Goal: Task Accomplishment & Management: Use online tool/utility

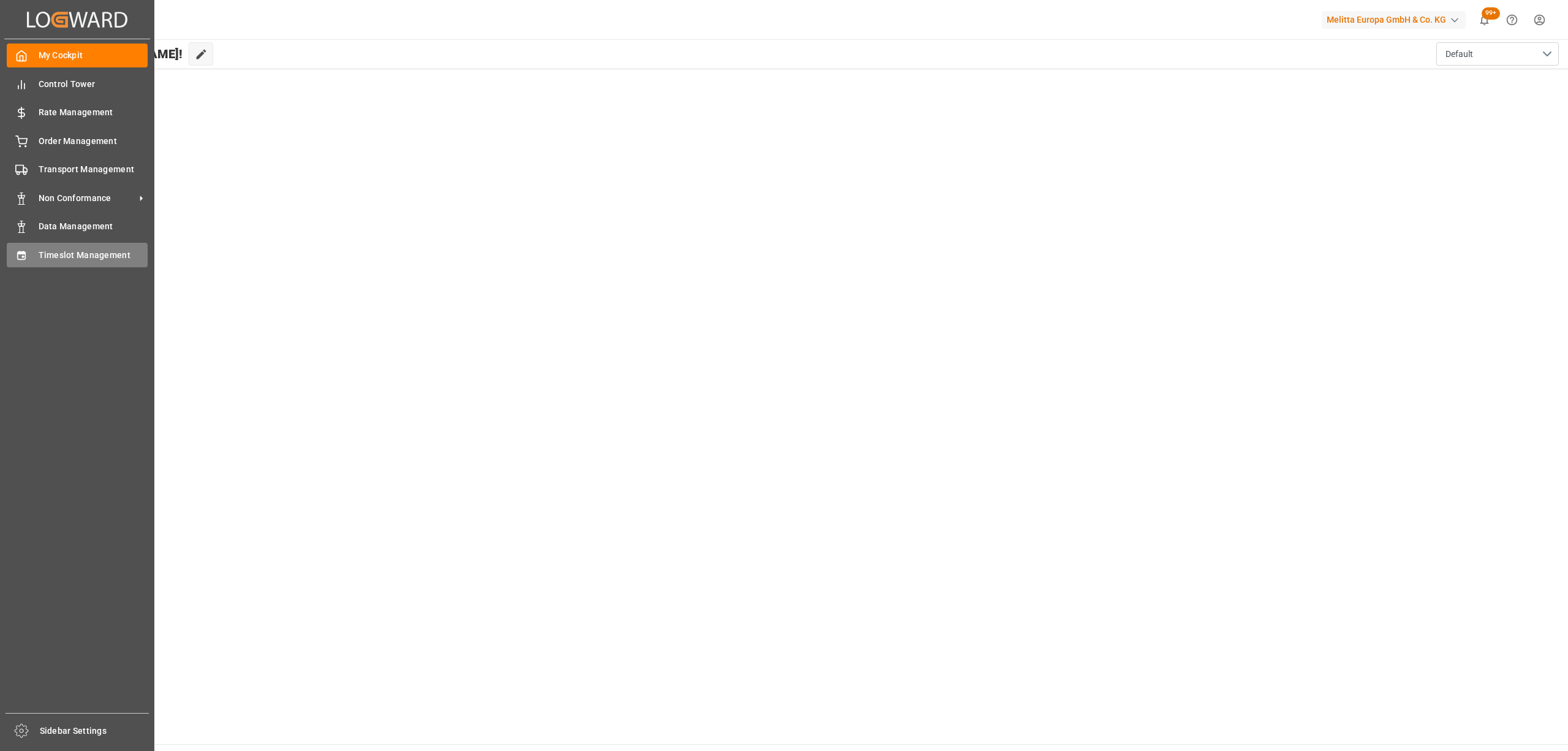
click at [32, 259] on div "Timeslot Management Timeslot Management" at bounding box center [77, 255] width 141 height 24
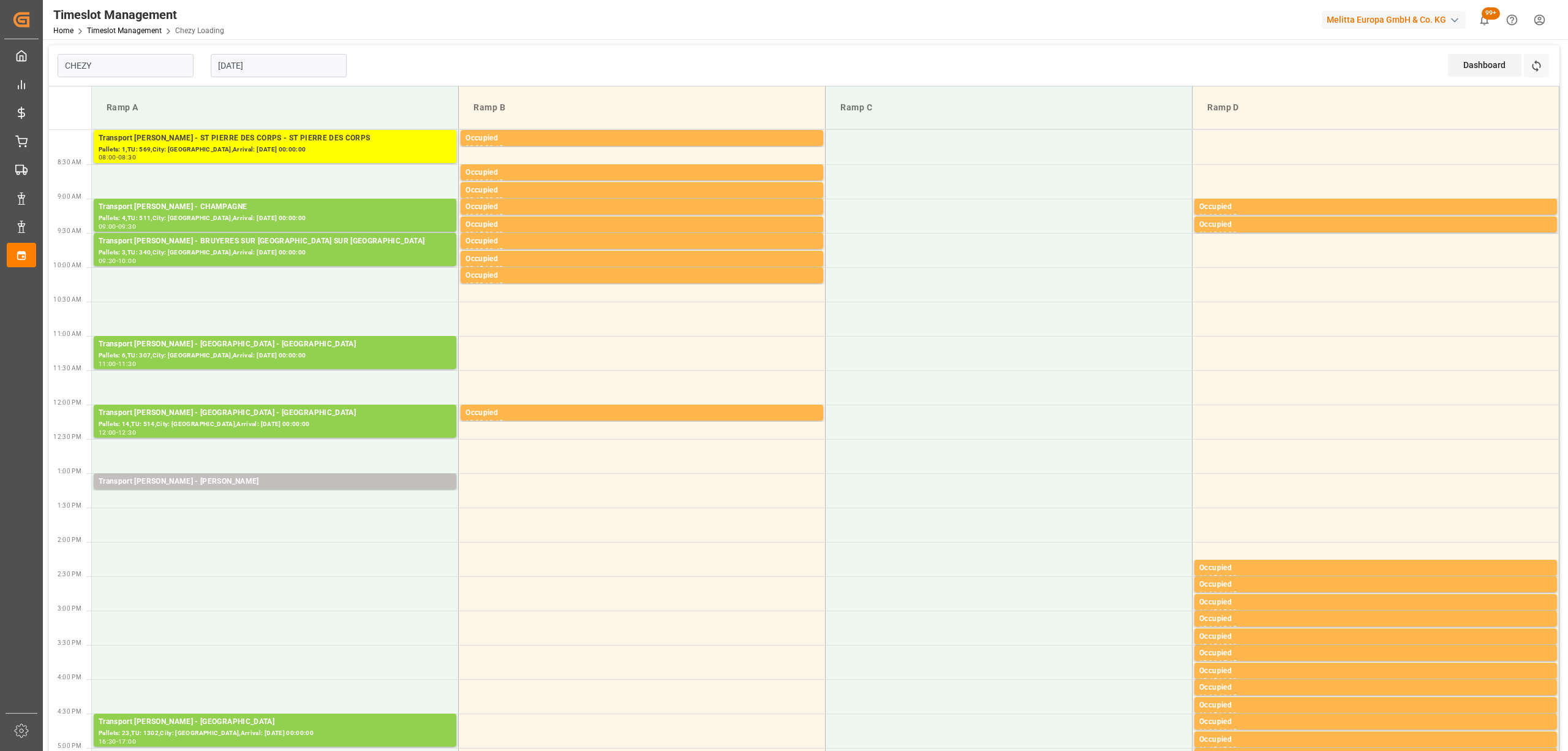
type input "Chezy Loading"
click at [1542, 65] on button "Refresh Time Slots" at bounding box center [1536, 65] width 25 height 23
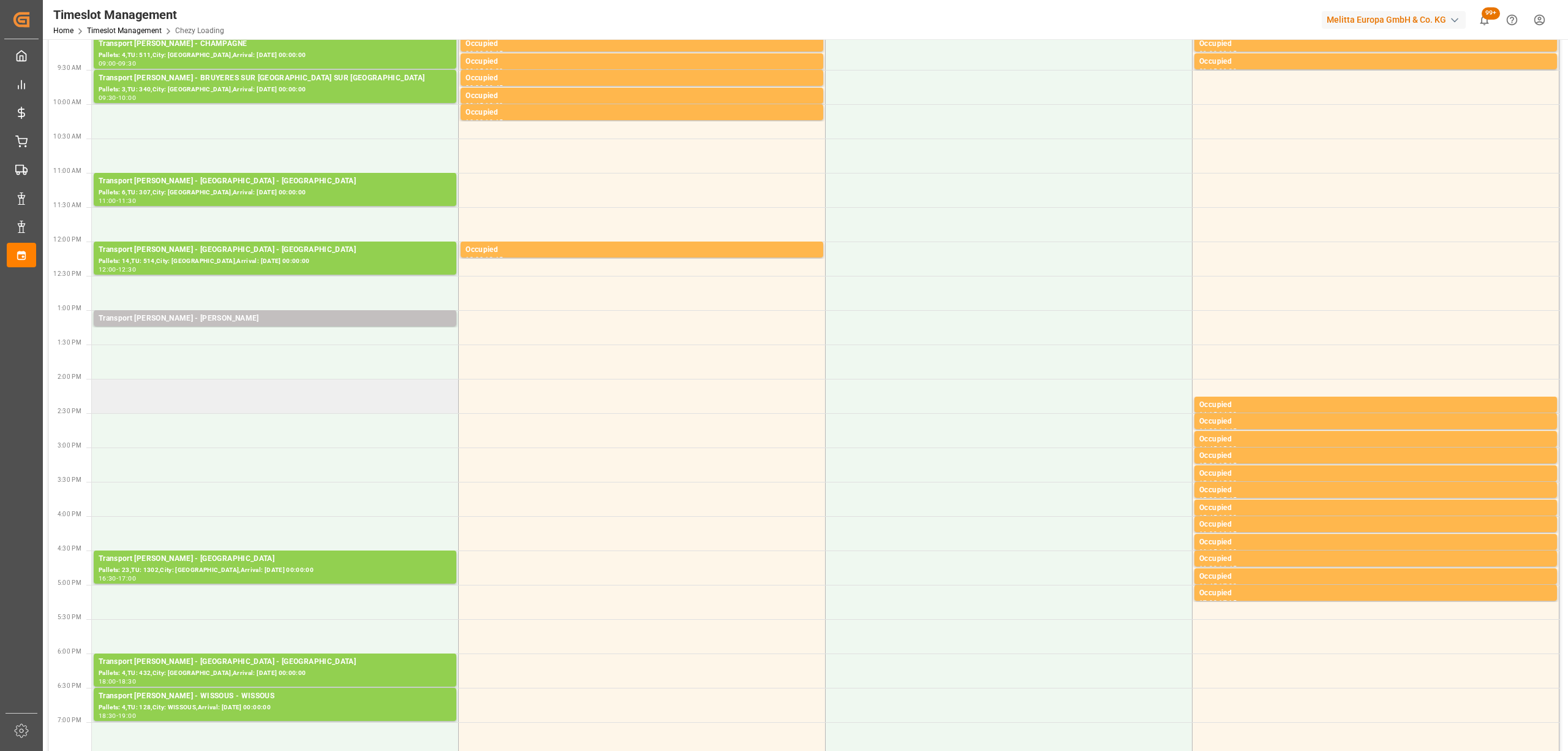
scroll to position [245, 0]
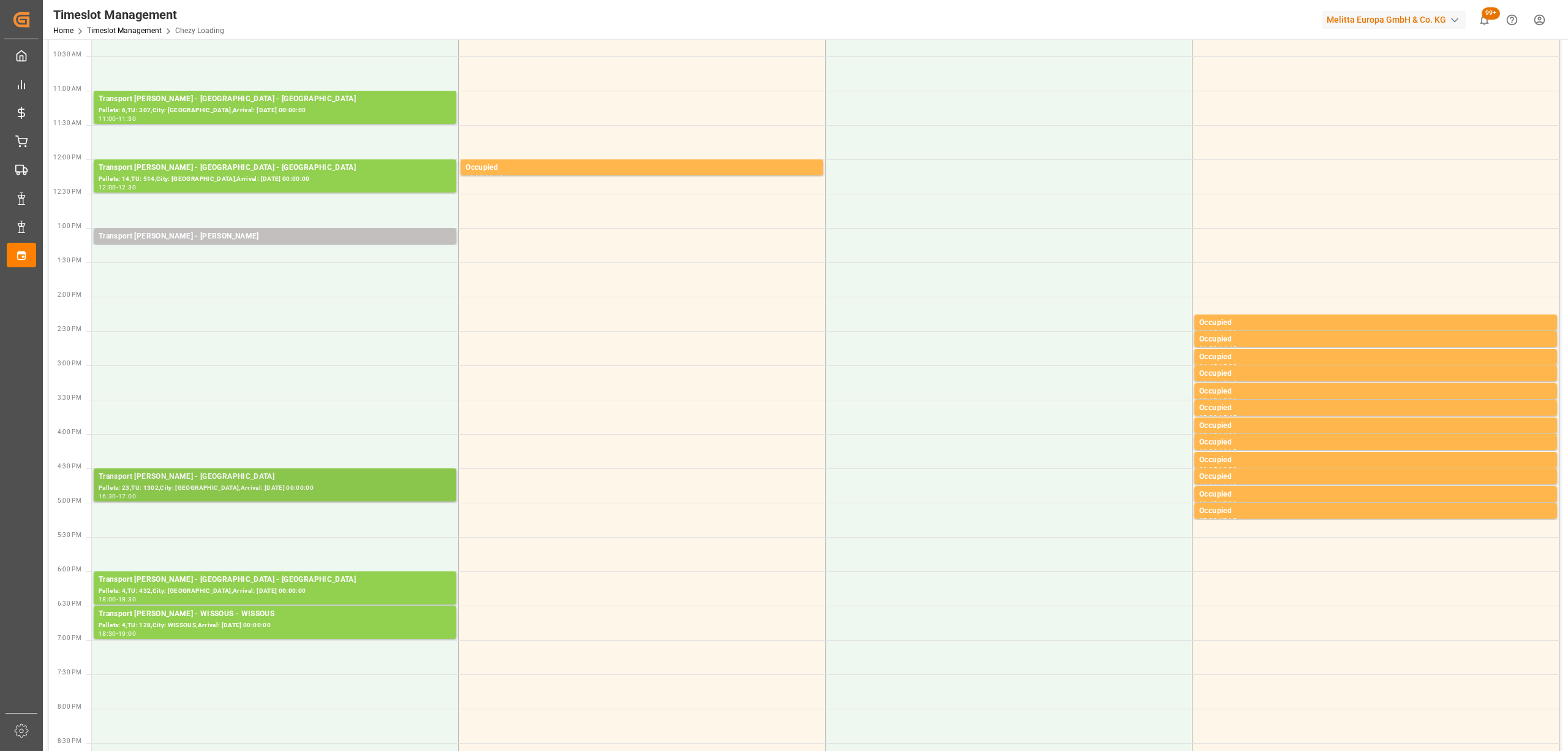
click at [334, 489] on div "Pallets: 23,TU: 1302,City: [GEOGRAPHIC_DATA],Arrival: [DATE] 00:00:00" at bounding box center [275, 488] width 353 height 11
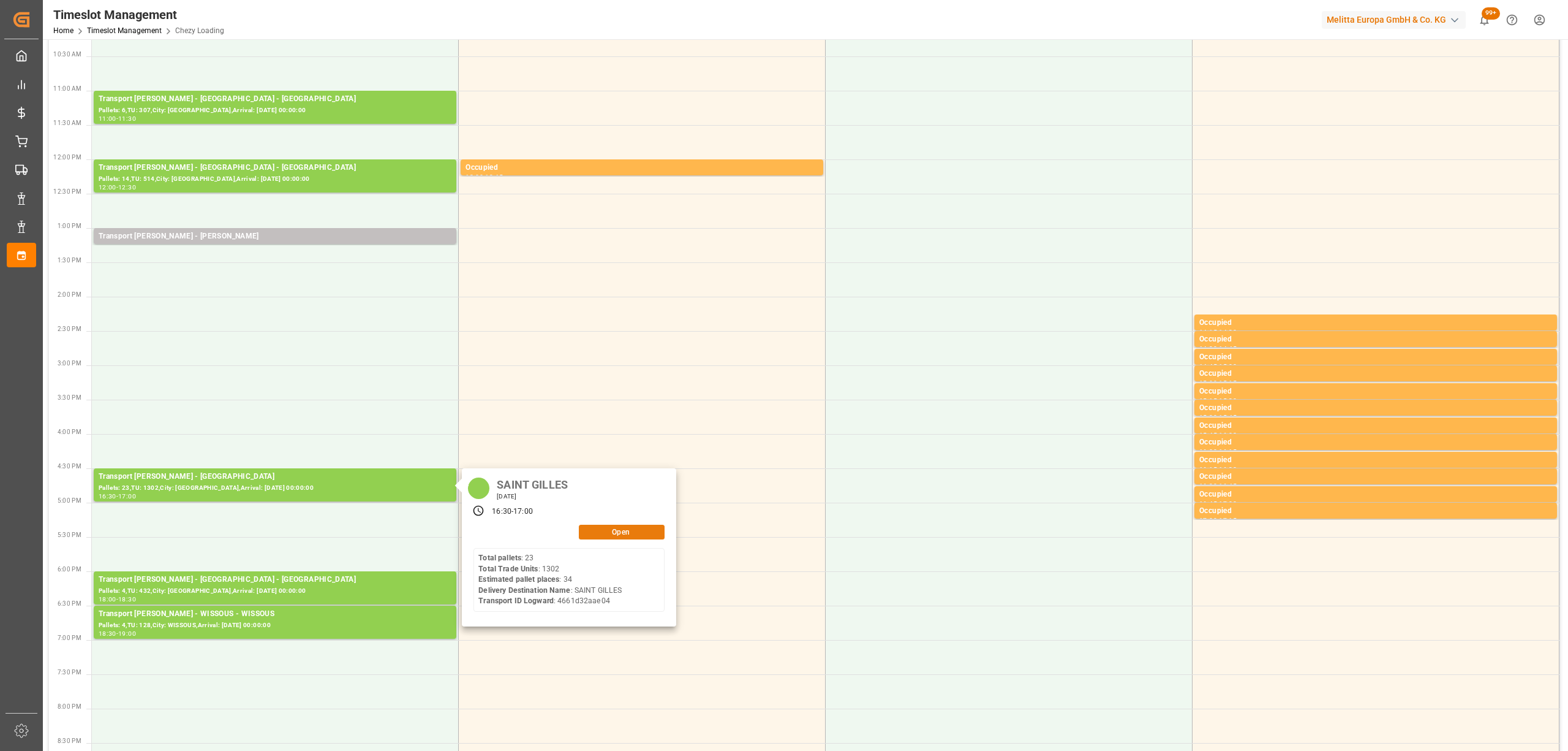
click at [637, 529] on button "Open" at bounding box center [622, 532] width 86 height 15
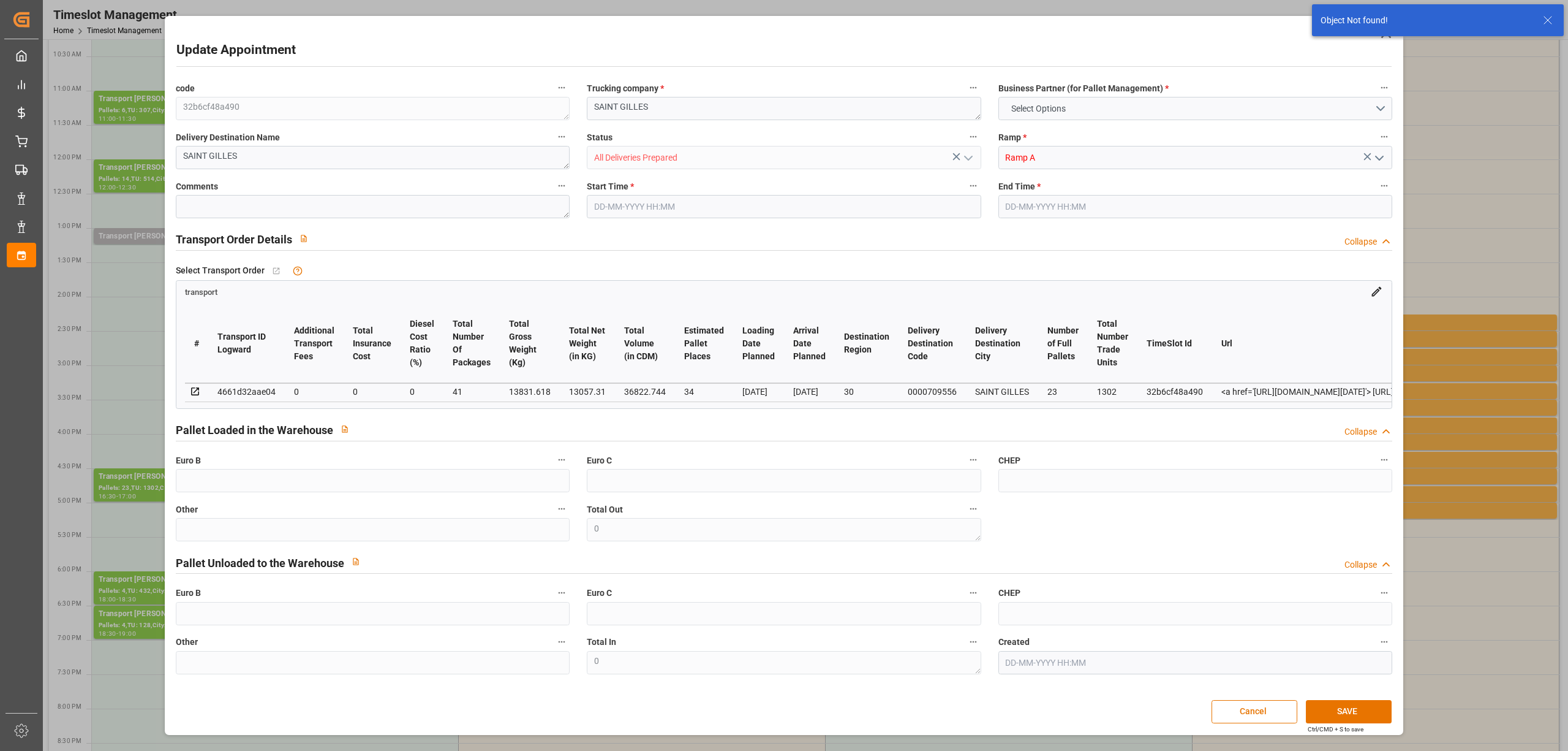
type input "[DATE] 16:30"
type input "[DATE] 17:00"
type input "[DATE] 14:37"
click at [1387, 29] on icon at bounding box center [1386, 33] width 10 height 10
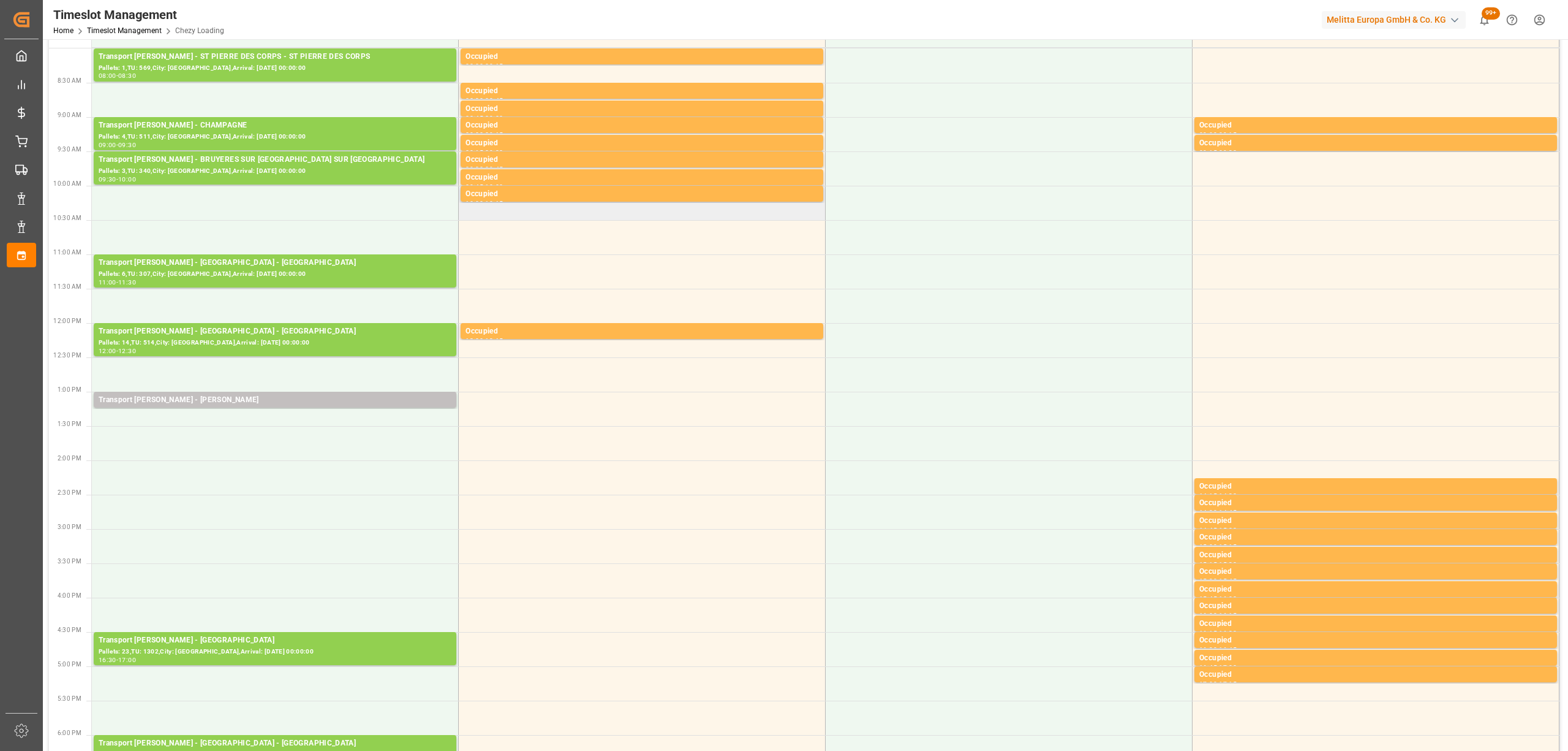
scroll to position [0, 0]
